Goal: Find specific page/section: Find specific page/section

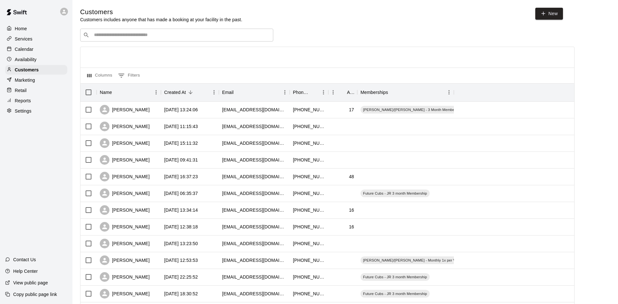
click at [105, 37] on input "Search customers by name or email" at bounding box center [181, 35] width 178 height 6
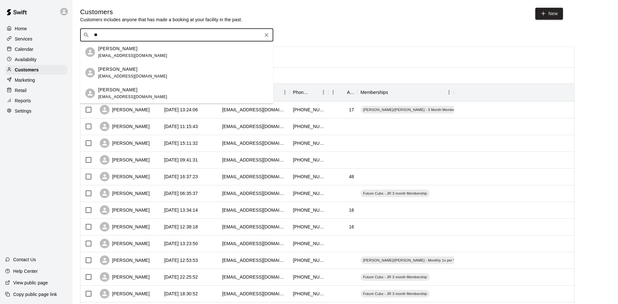
type input "*"
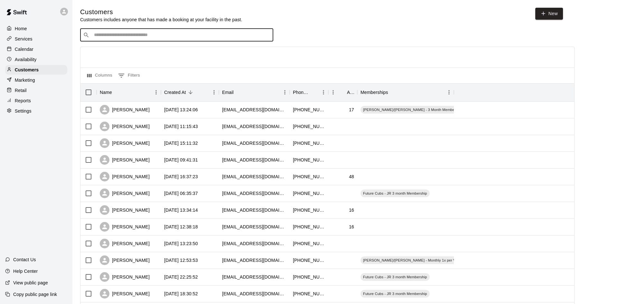
click at [120, 35] on input "Search customers by name or email" at bounding box center [181, 35] width 178 height 6
type input "*"
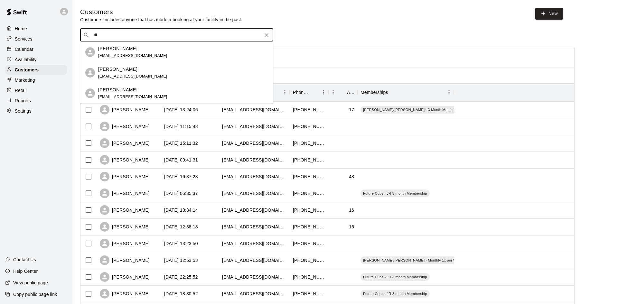
type input "*"
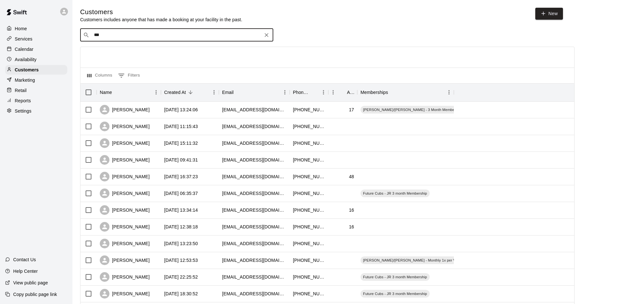
type input "****"
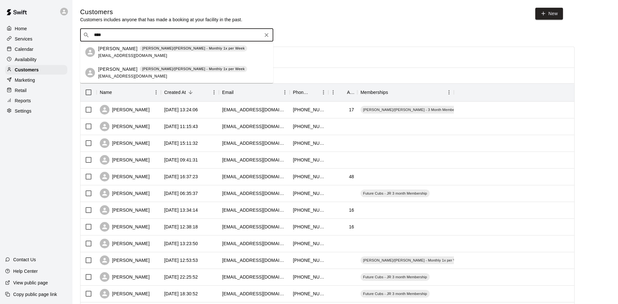
click at [117, 73] on div "[PERSON_NAME] [PERSON_NAME]/[PERSON_NAME] - Monthly 1x per Week [EMAIL_ADDRESS]…" at bounding box center [172, 73] width 149 height 14
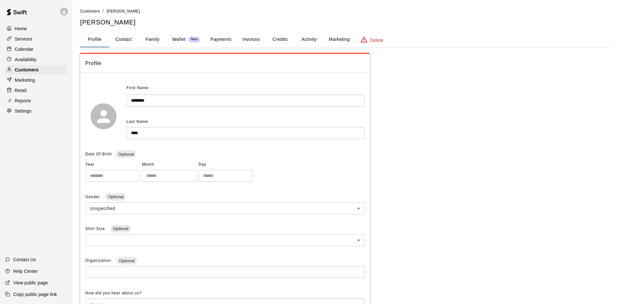
click at [306, 44] on button "Activity" at bounding box center [309, 39] width 29 height 15
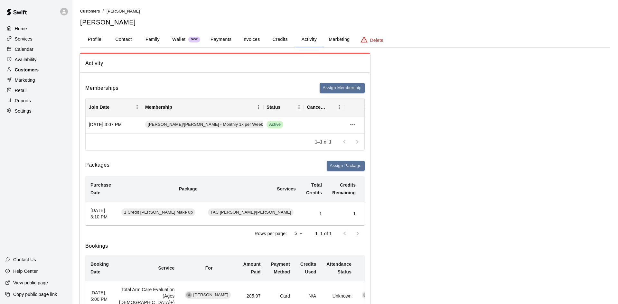
click at [22, 67] on p "Customers" at bounding box center [27, 70] width 24 height 6
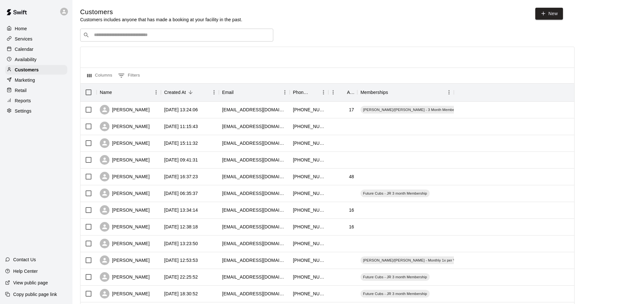
click at [142, 38] on input "Search customers by name or email" at bounding box center [181, 35] width 178 height 6
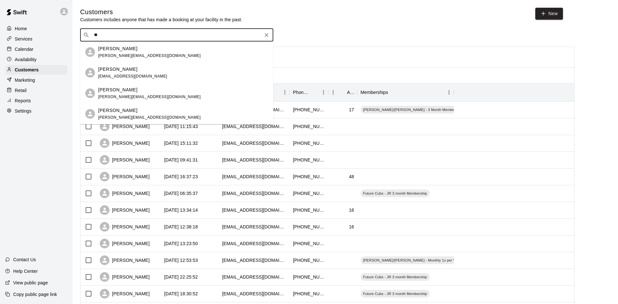
type input "*"
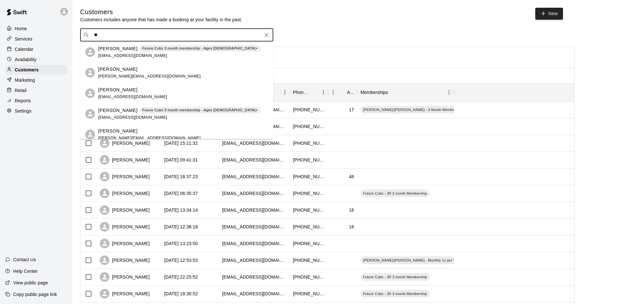
type input "*"
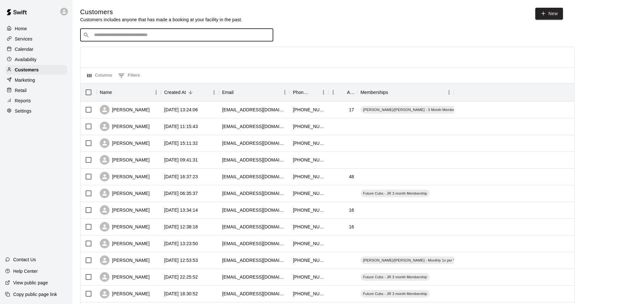
click at [25, 48] on p "Calendar" at bounding box center [24, 49] width 19 height 6
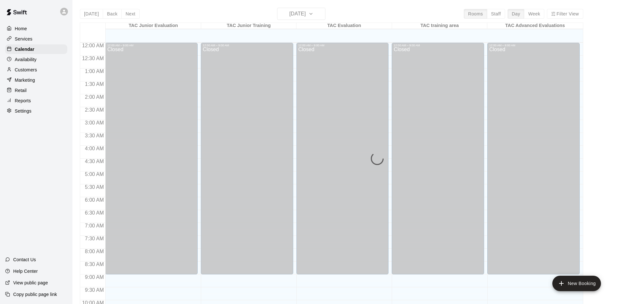
scroll to position [330, 0]
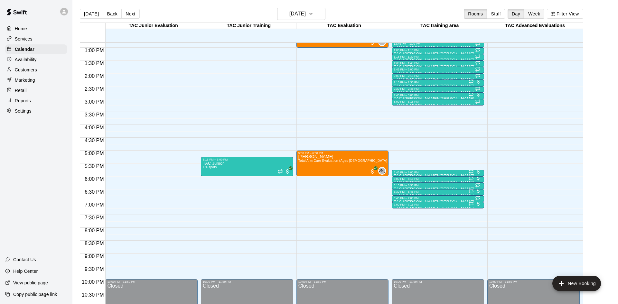
click at [533, 11] on button "Week" at bounding box center [534, 14] width 20 height 10
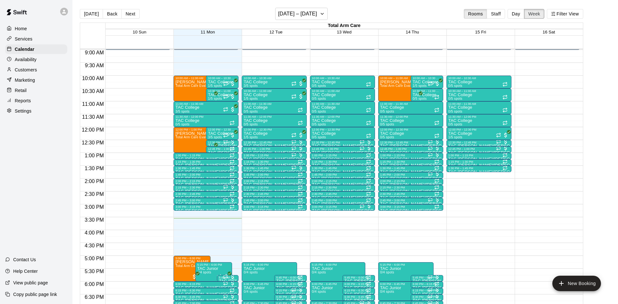
scroll to position [230, 0]
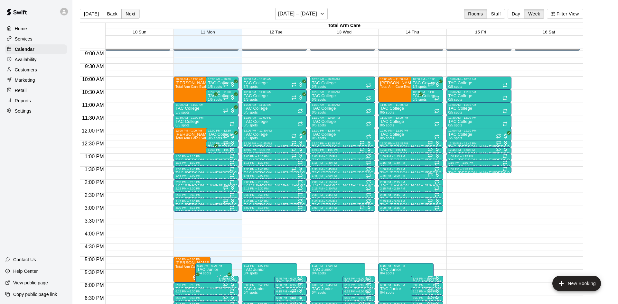
click at [127, 14] on button "Next" at bounding box center [130, 14] width 18 height 10
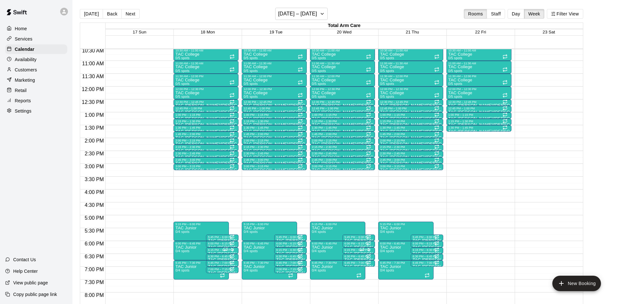
scroll to position [187, 0]
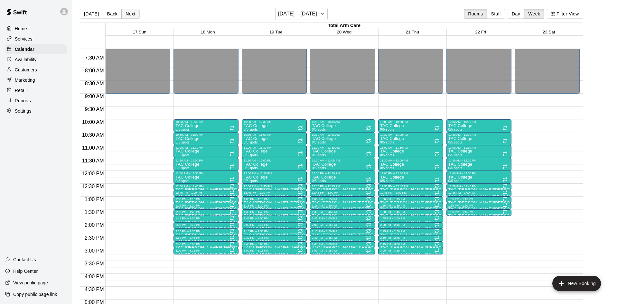
click at [134, 14] on button "Next" at bounding box center [130, 14] width 18 height 10
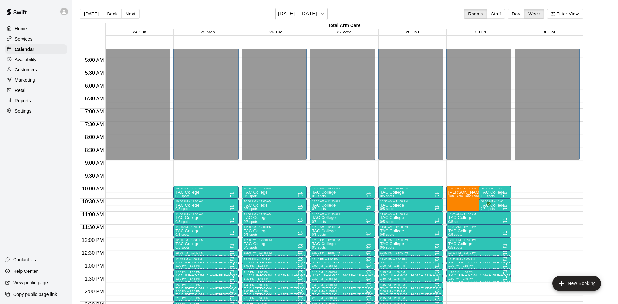
scroll to position [112, 0]
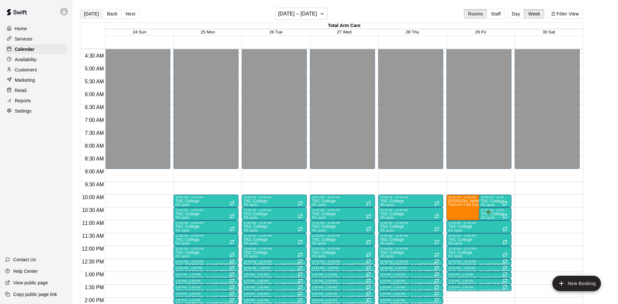
click at [88, 15] on button "[DATE]" at bounding box center [91, 14] width 23 height 10
